Goal: Task Accomplishment & Management: Manage account settings

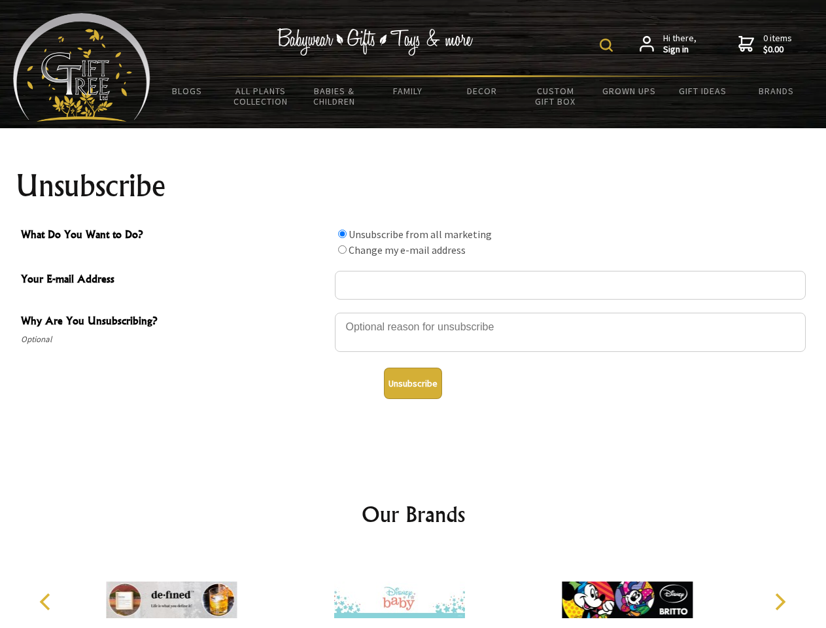
click at [609, 45] on img at bounding box center [606, 45] width 13 height 13
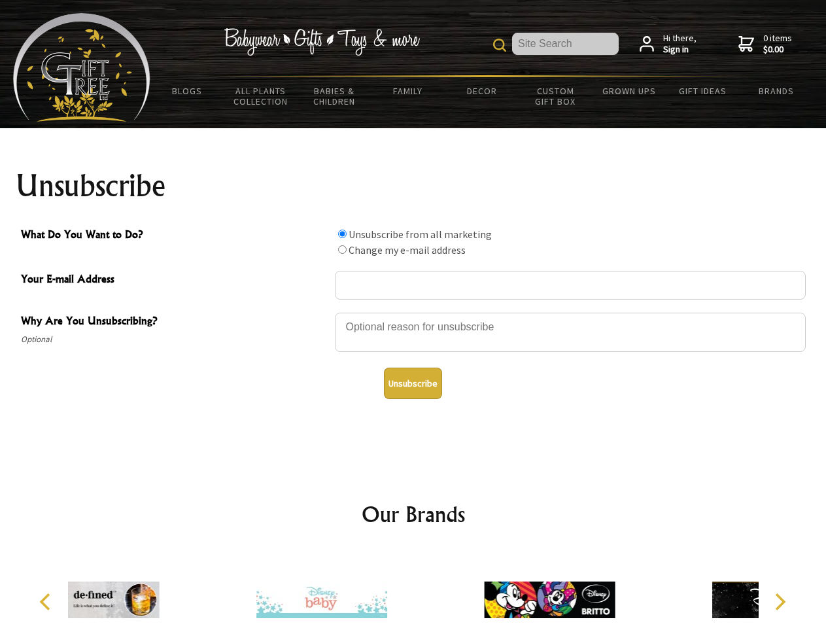
click at [414, 312] on div at bounding box center [570, 334] width 471 height 46
click at [342, 234] on input "What Do You Want to Do?" at bounding box center [342, 234] width 9 height 9
click at [342, 249] on input "What Do You Want to Do?" at bounding box center [342, 249] width 9 height 9
click at [413, 383] on button "Unsubscribe" at bounding box center [413, 383] width 58 height 31
radio input "true"
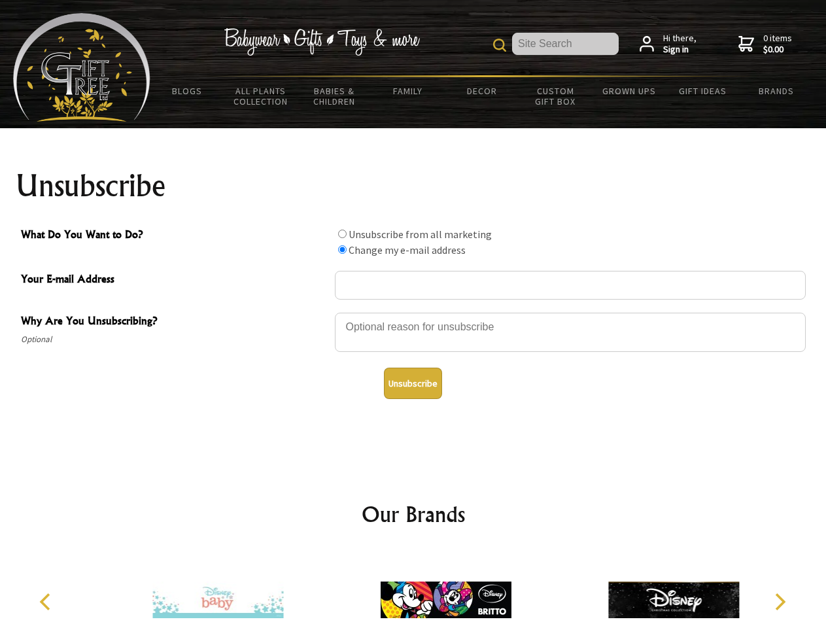
click at [47, 602] on icon "Previous" at bounding box center [46, 602] width 17 height 17
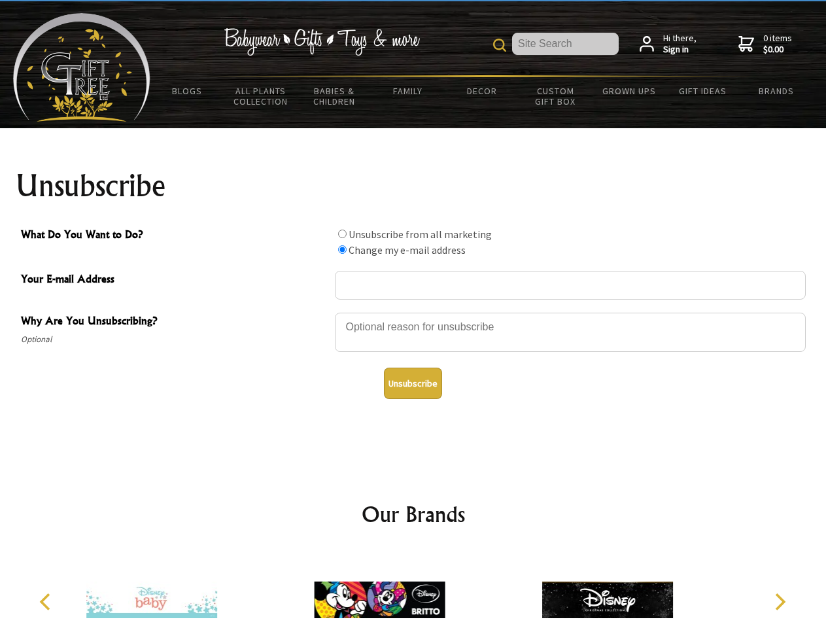
click at [780, 602] on icon "Next" at bounding box center [779, 602] width 17 height 17
